Goal: Task Accomplishment & Management: Manage account settings

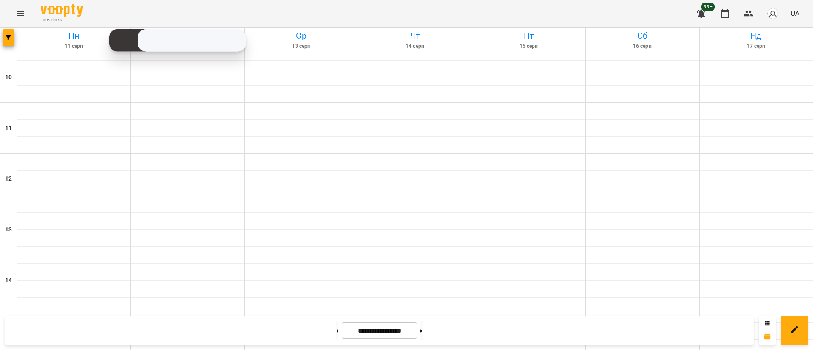
scroll to position [318, 0]
click at [6, 45] on button "button" at bounding box center [9, 37] width 12 height 17
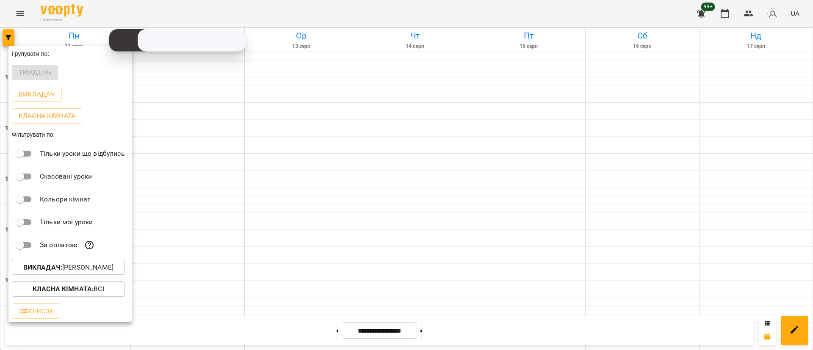
click at [8, 36] on div at bounding box center [406, 175] width 813 height 350
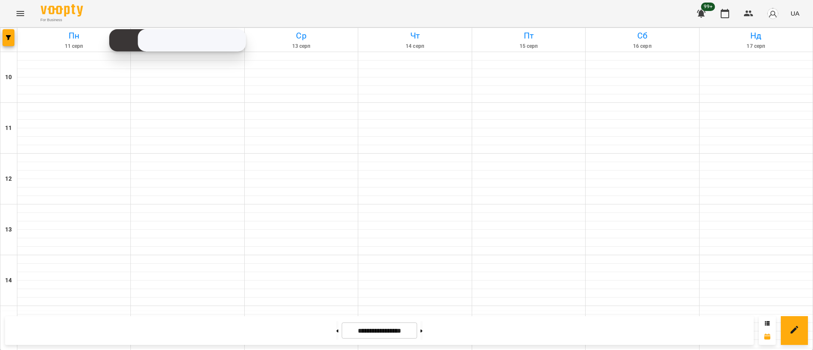
click at [8, 36] on icon "button" at bounding box center [8, 37] width 5 height 5
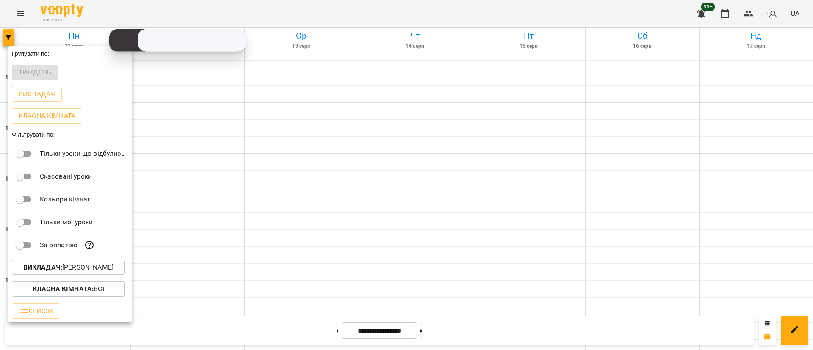
click at [8, 36] on div at bounding box center [406, 175] width 813 height 350
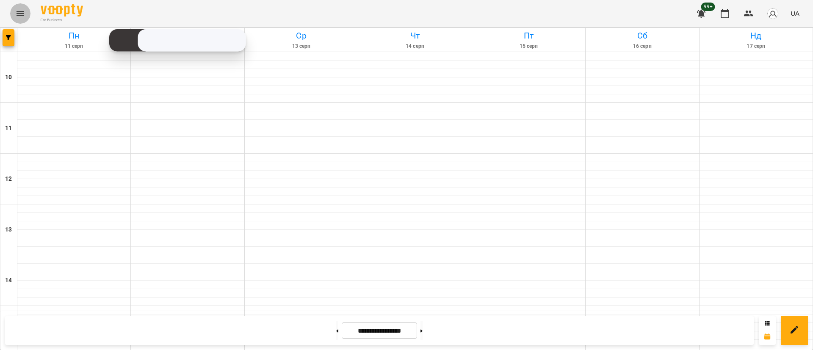
click at [15, 21] on button "Menu" at bounding box center [20, 13] width 20 height 20
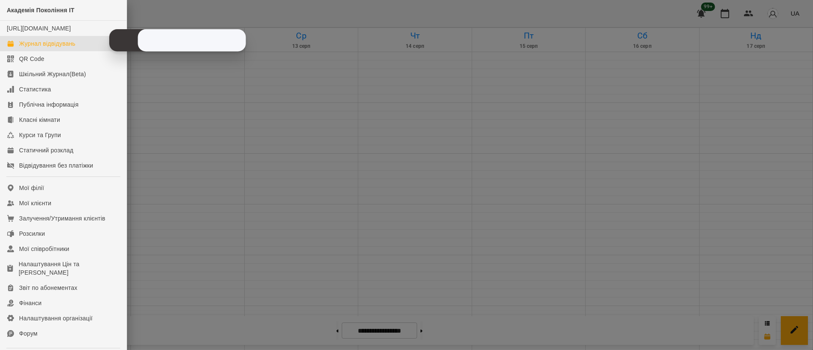
click at [216, 156] on div at bounding box center [406, 175] width 813 height 350
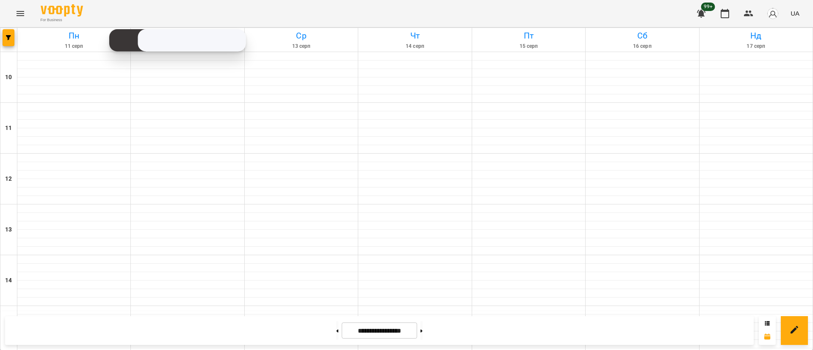
click at [16, 36] on div at bounding box center [8, 40] width 17 height 24
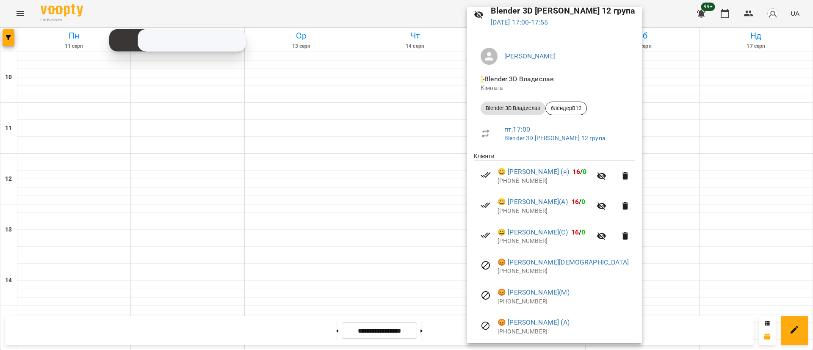
scroll to position [64, 0]
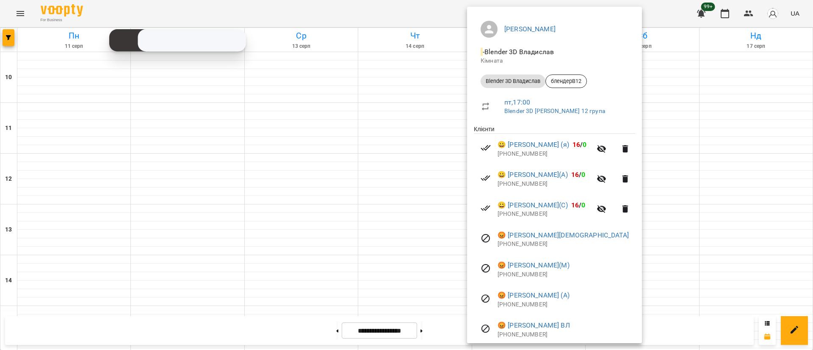
click at [318, 182] on div at bounding box center [406, 175] width 813 height 350
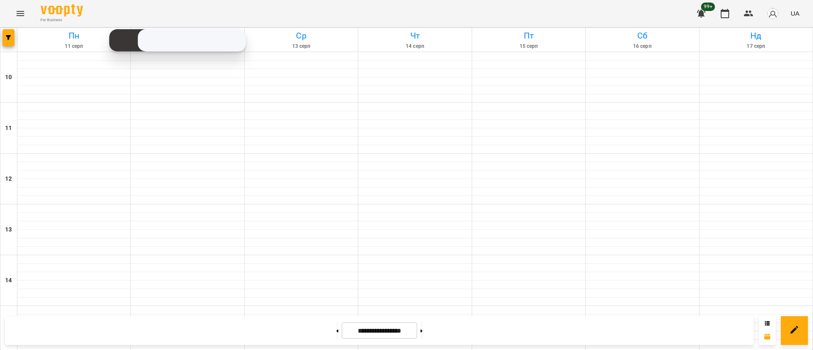
scroll to position [381, 0]
click at [11, 44] on button "button" at bounding box center [9, 37] width 12 height 17
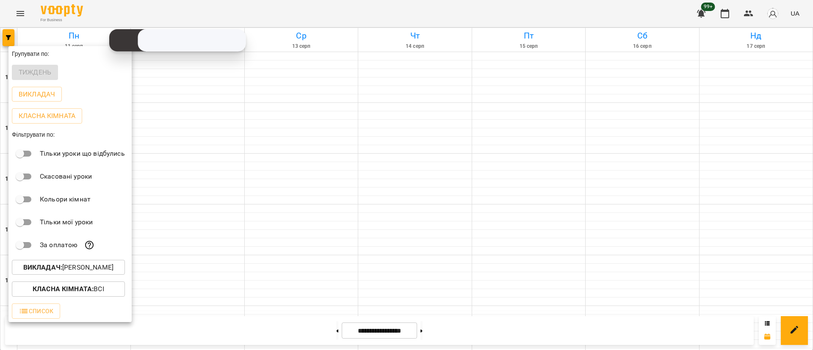
click at [69, 269] on p "Викладач : [PERSON_NAME]" at bounding box center [68, 268] width 90 height 10
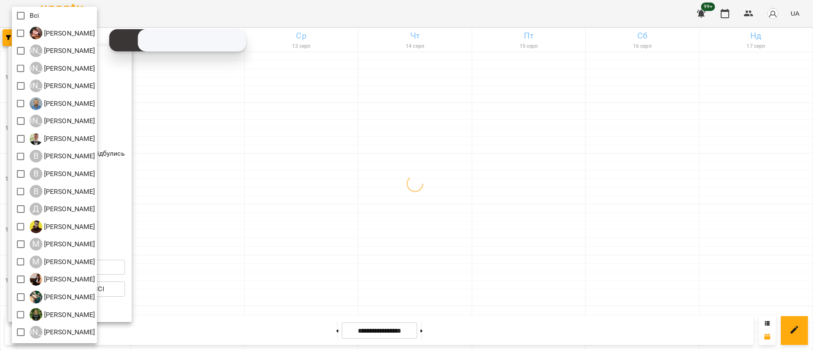
scroll to position [17, 0]
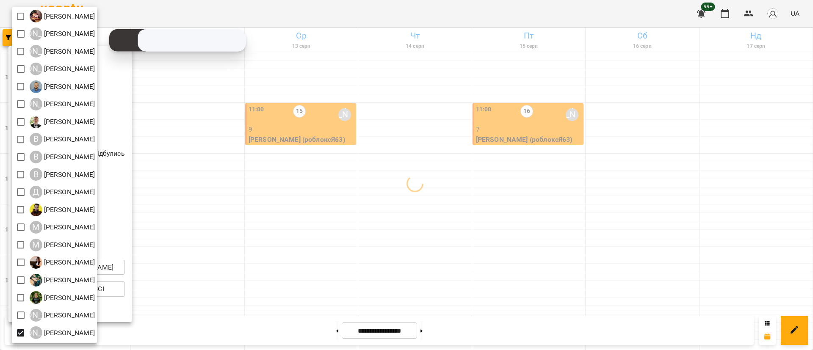
click at [280, 291] on div at bounding box center [406, 175] width 813 height 350
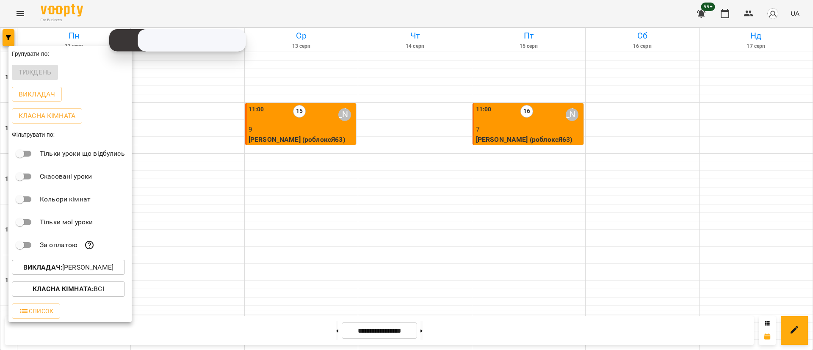
click at [280, 291] on div at bounding box center [406, 175] width 813 height 350
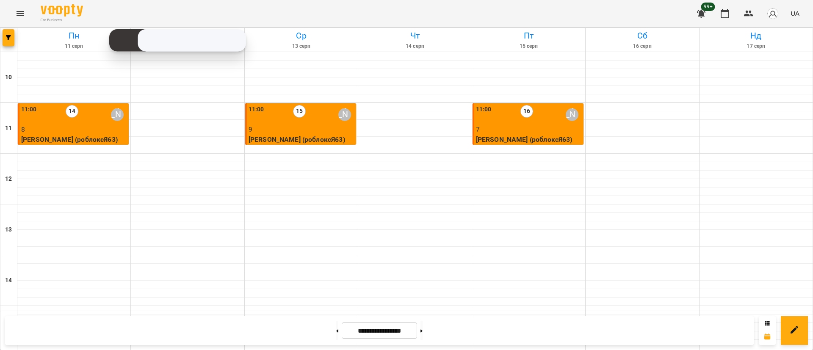
scroll to position [401, 0]
click at [336, 324] on button at bounding box center [337, 330] width 2 height 19
click at [423, 330] on icon at bounding box center [422, 331] width 2 height 3
type input "**********"
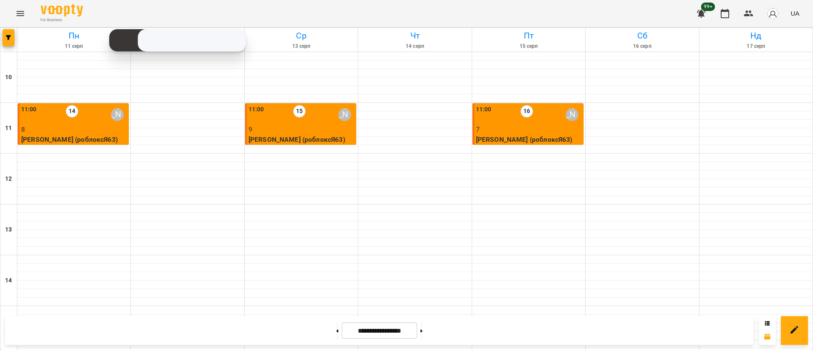
click at [547, 133] on p "7" at bounding box center [529, 130] width 106 height 10
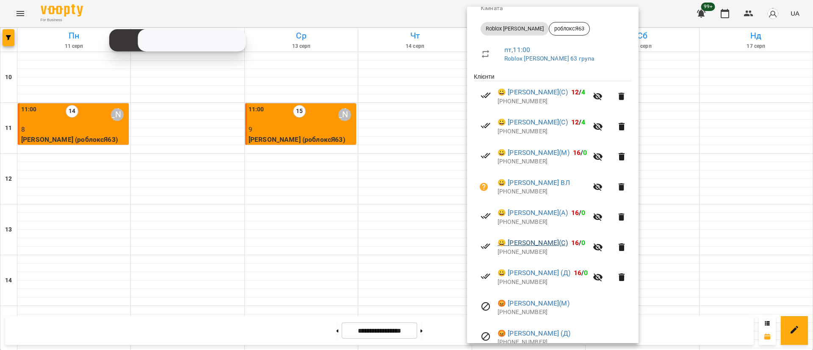
scroll to position [155, 0]
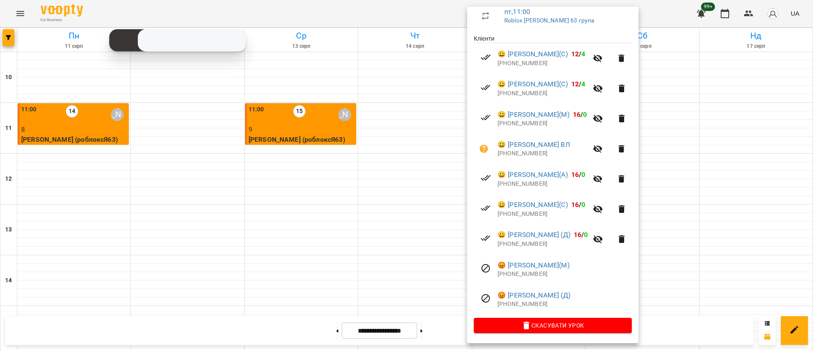
click at [9, 42] on div at bounding box center [406, 175] width 813 height 350
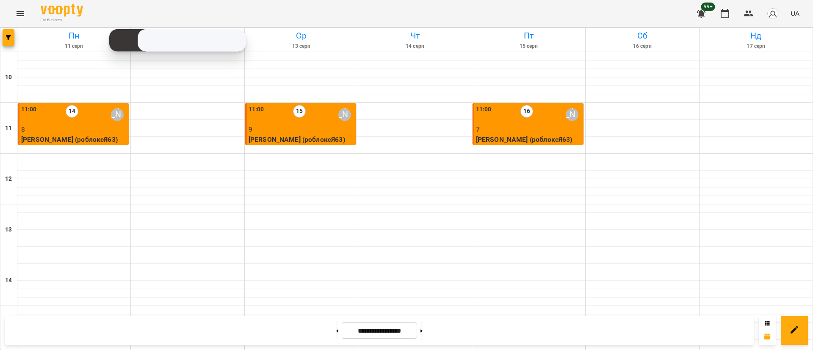
click at [9, 42] on button "button" at bounding box center [9, 37] width 12 height 17
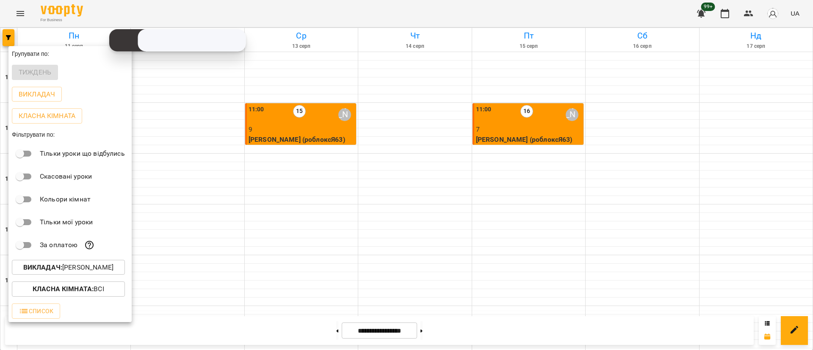
click at [94, 273] on p "Викладач : [PERSON_NAME]" at bounding box center [68, 268] width 90 height 10
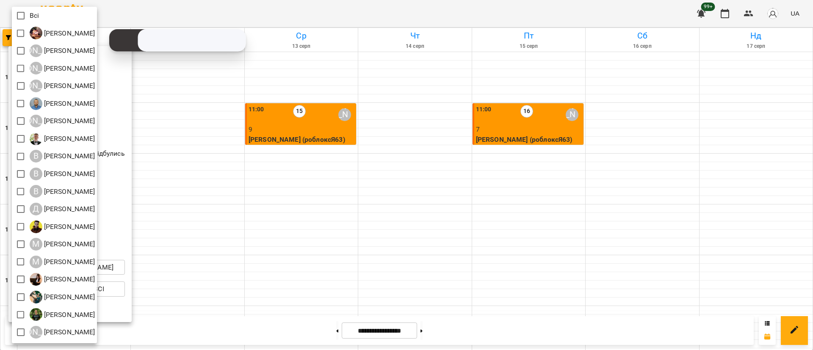
scroll to position [17, 0]
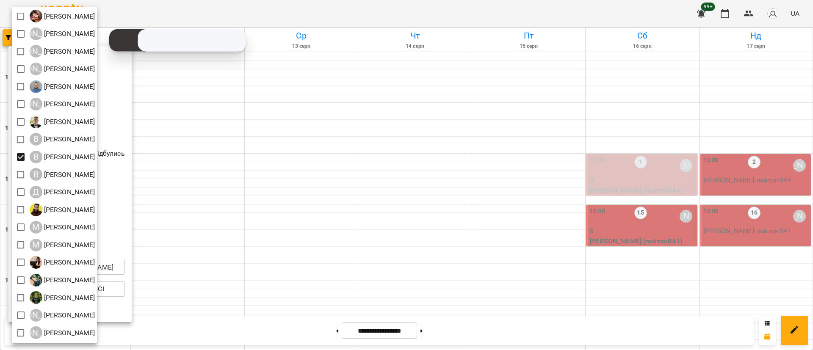
click at [403, 245] on div at bounding box center [406, 175] width 813 height 350
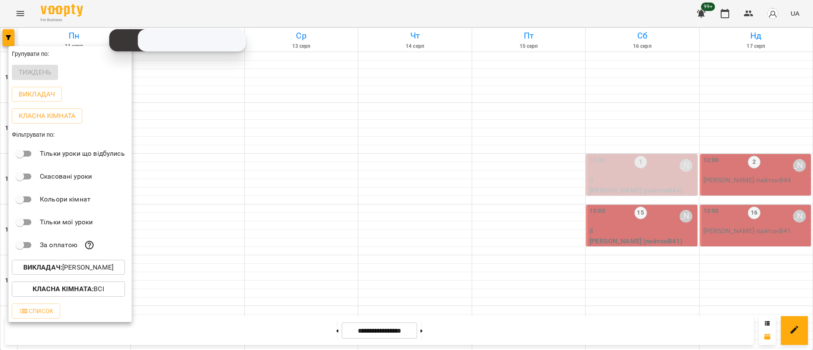
click at [403, 245] on div at bounding box center [406, 175] width 813 height 350
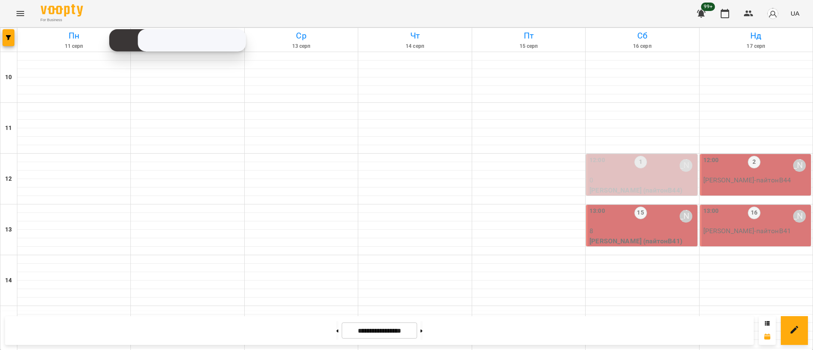
scroll to position [318, 0]
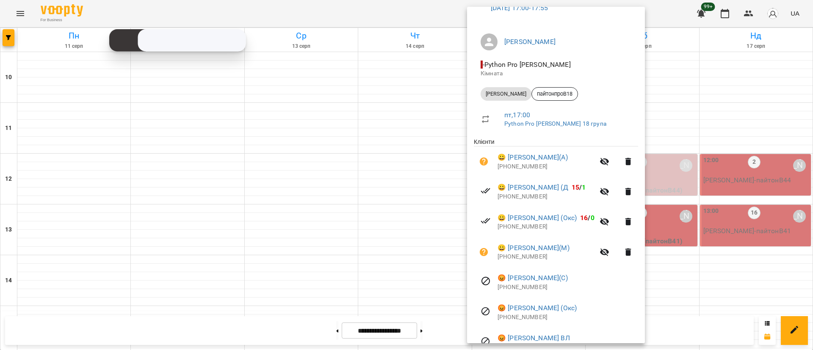
scroll to position [95, 0]
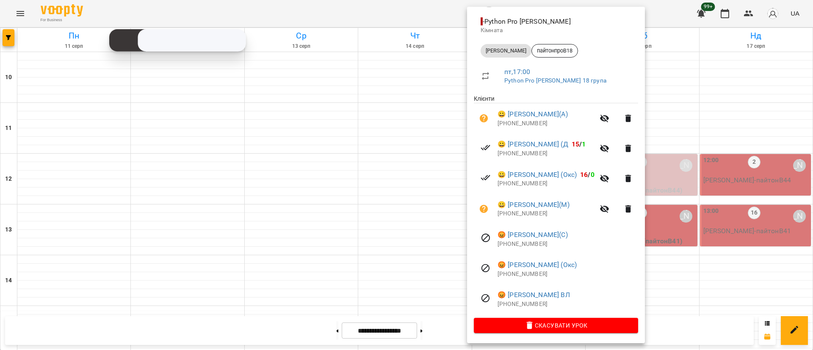
click at [694, 182] on div at bounding box center [406, 175] width 813 height 350
